Goal: Task Accomplishment & Management: Manage account settings

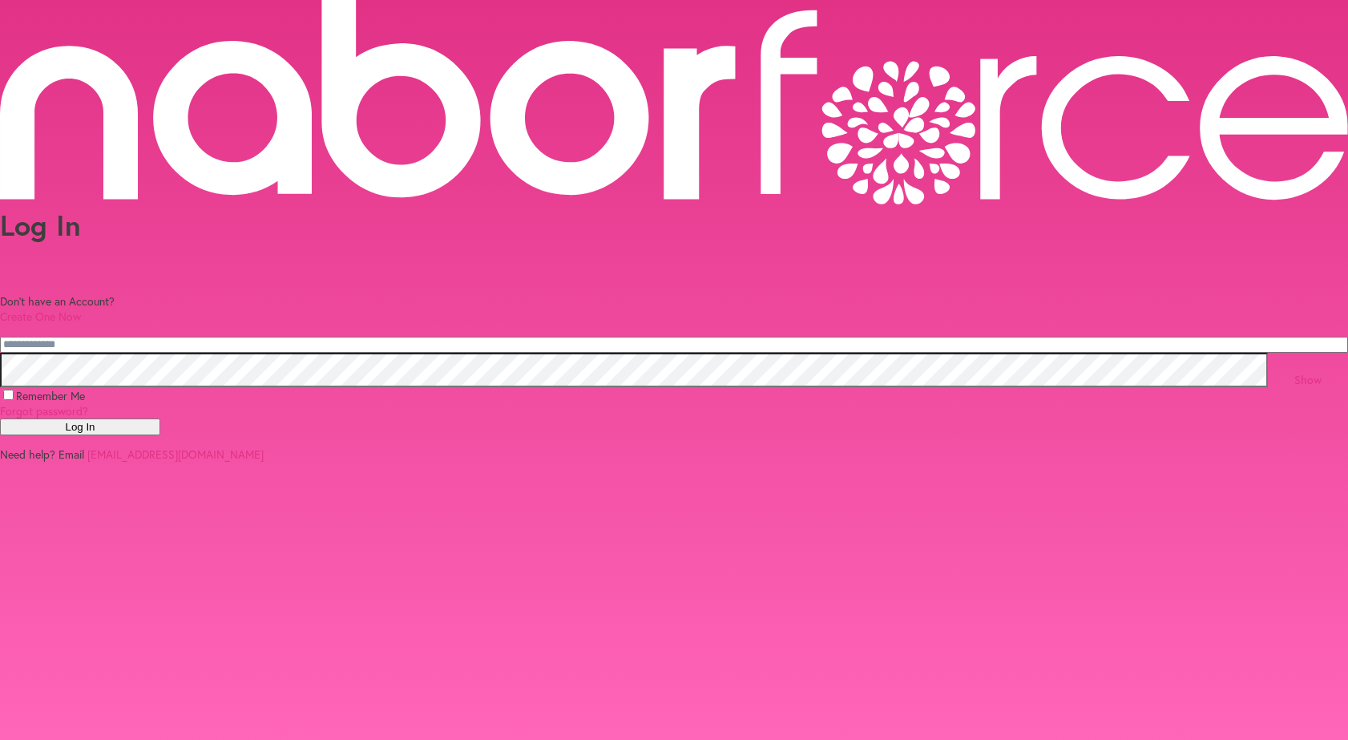
click at [1298, 24] on html "Log In Don't have an Account? Create One Now Show Remember Me Forgot password? …" at bounding box center [674, 370] width 1348 height 740
click at [1295, 25] on html "Log In Don't have an Account? Create One Now Show Remember Me Forgot password? …" at bounding box center [674, 370] width 1348 height 740
click at [1263, 29] on link at bounding box center [674, 104] width 1348 height 208
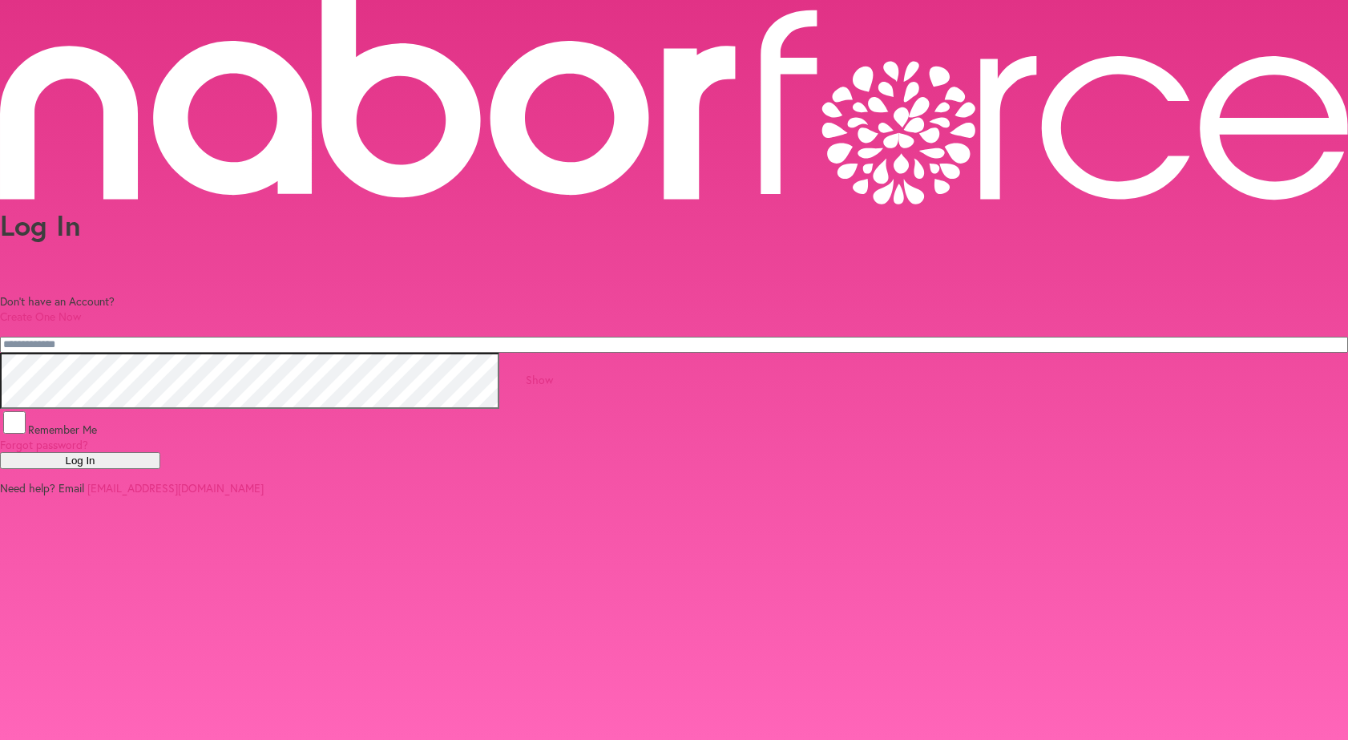
type input "********"
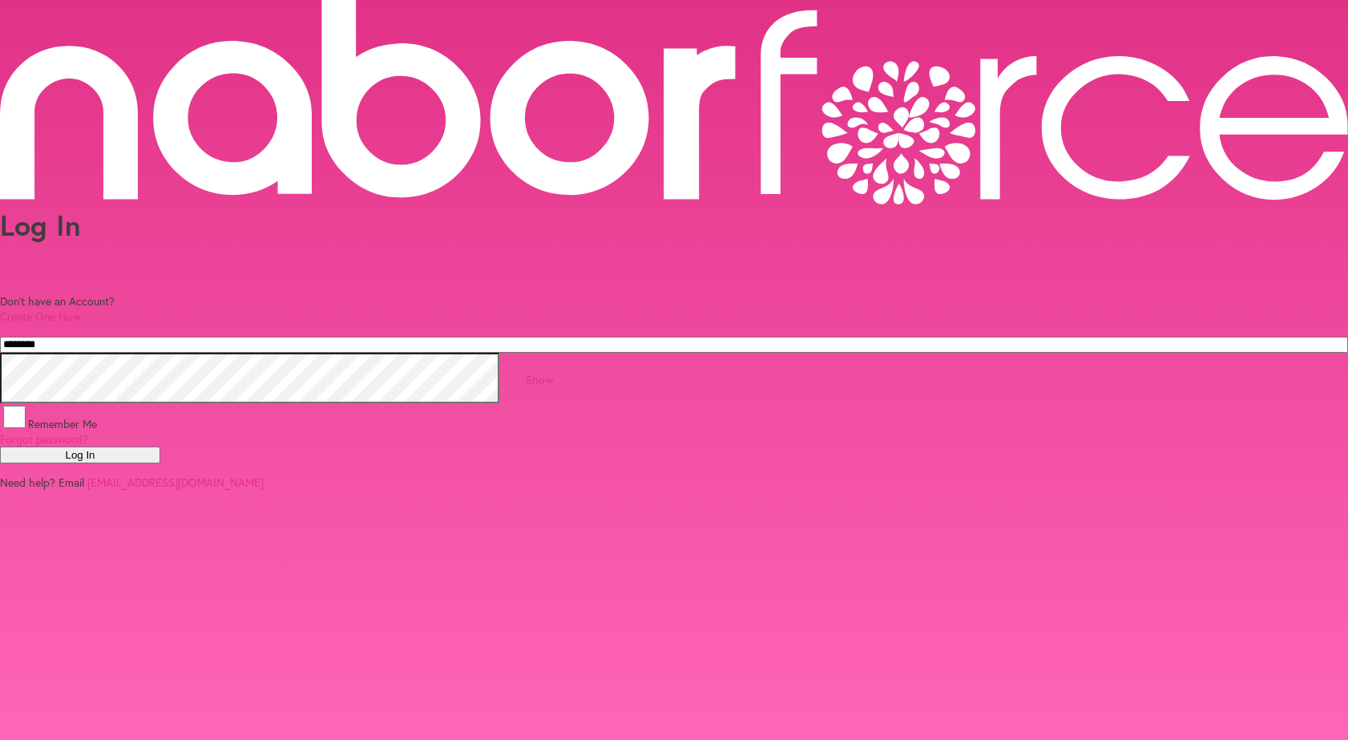
click at [160, 446] on button "Log In" at bounding box center [80, 454] width 160 height 17
click at [553, 372] on link "Show" at bounding box center [539, 379] width 27 height 15
click at [160, 446] on button "Log In" at bounding box center [80, 454] width 160 height 17
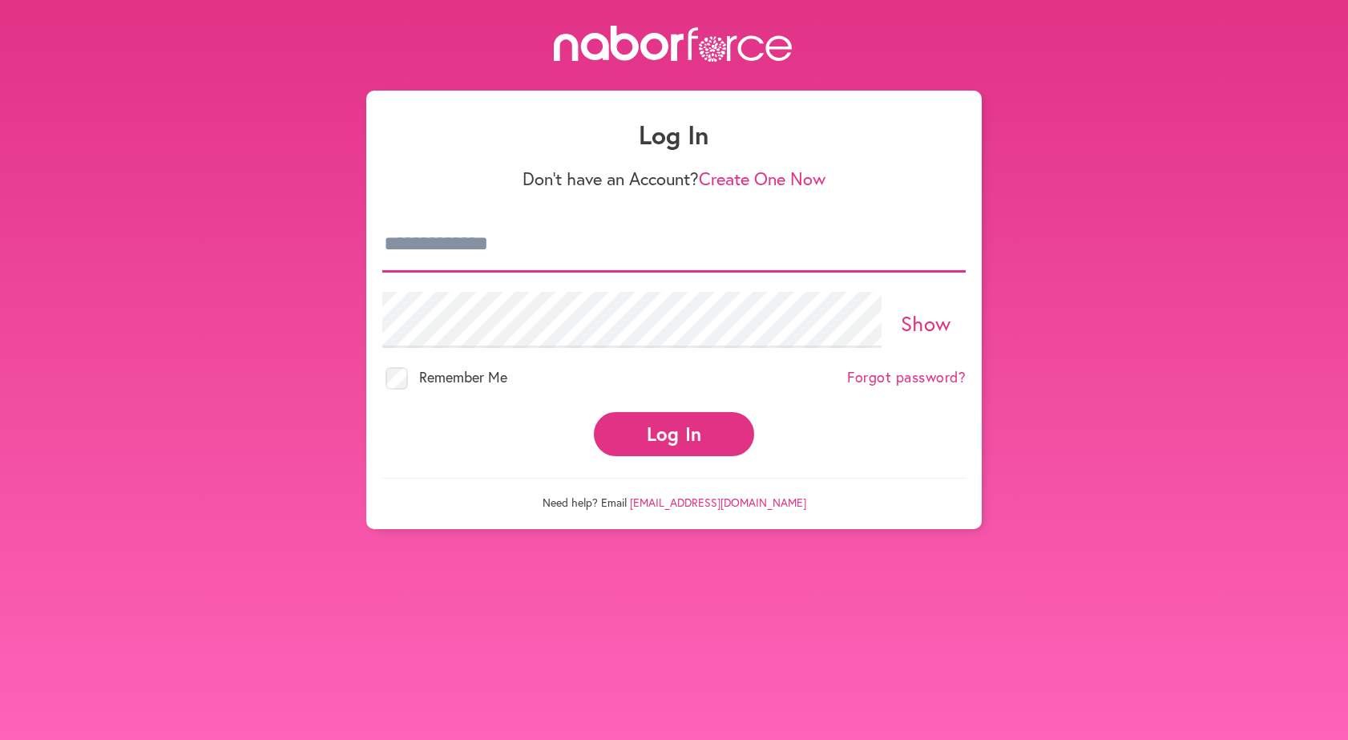
type input "********"
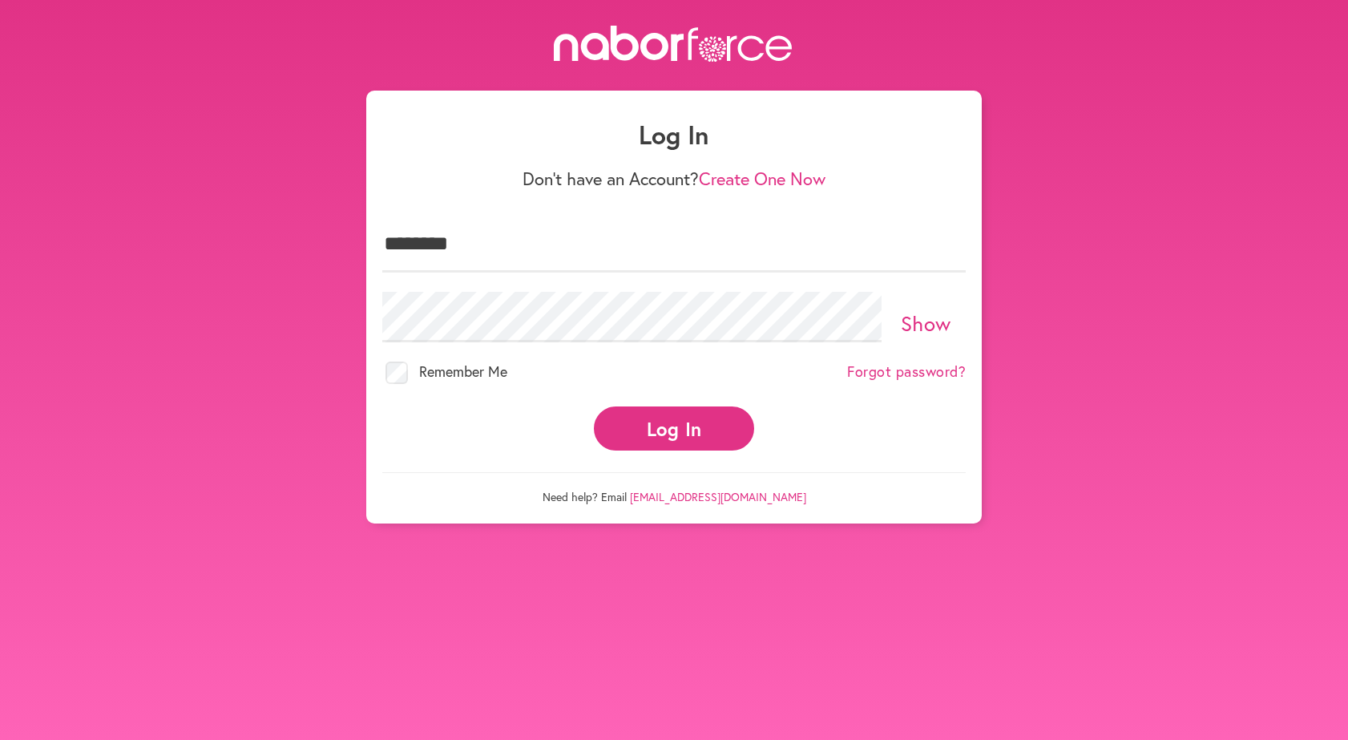
click at [690, 408] on button "Log In" at bounding box center [674, 428] width 160 height 44
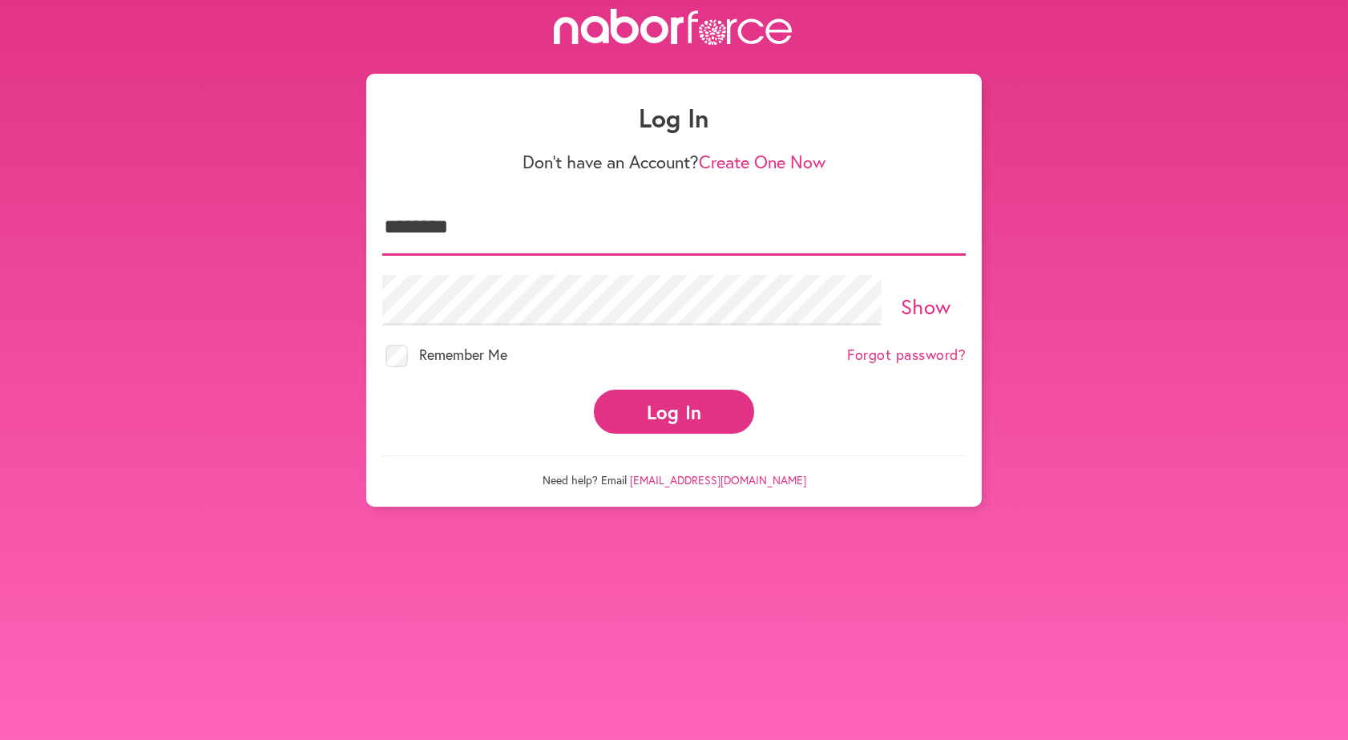
scroll to position [20, 0]
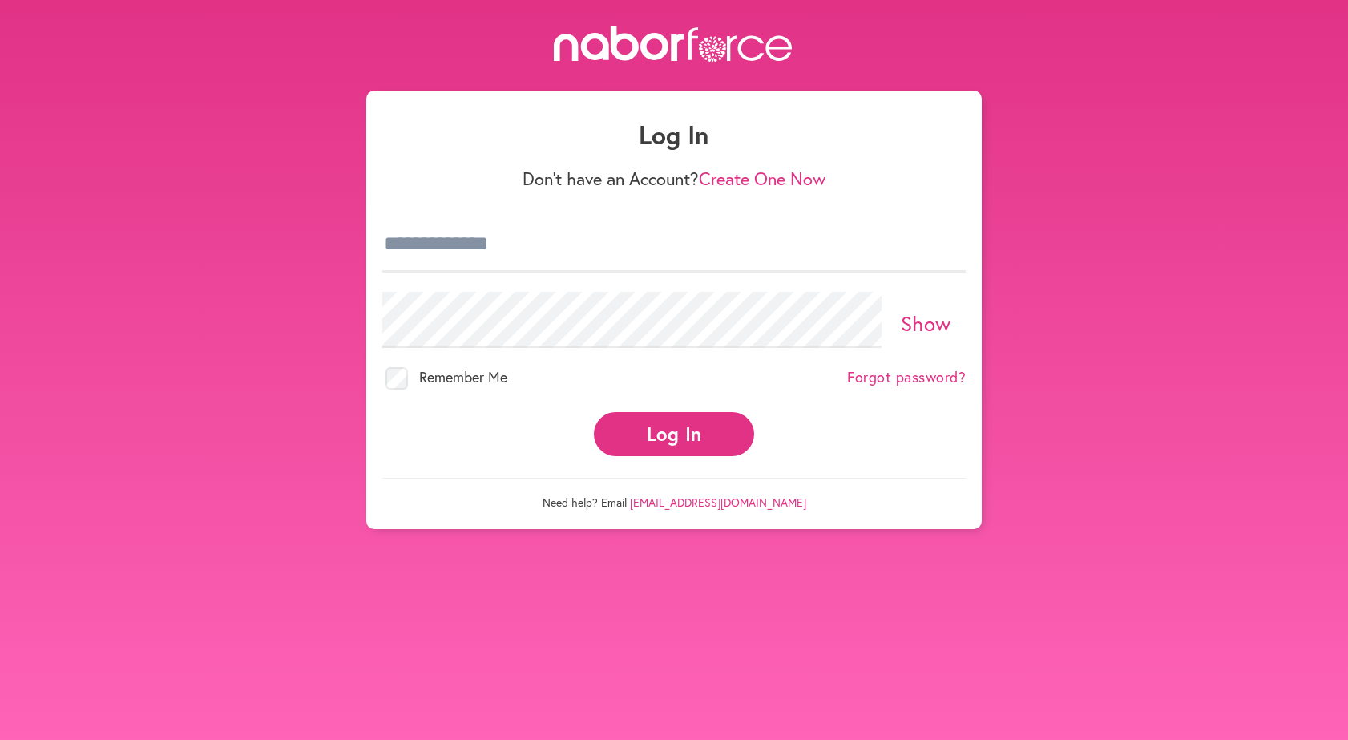
click at [1272, 23] on html "Log In Don't have an Account? Create One Now Show Remember Me Forgot password? …" at bounding box center [674, 382] width 1348 height 765
click at [407, 249] on input "email" at bounding box center [673, 244] width 583 height 56
type input "********"
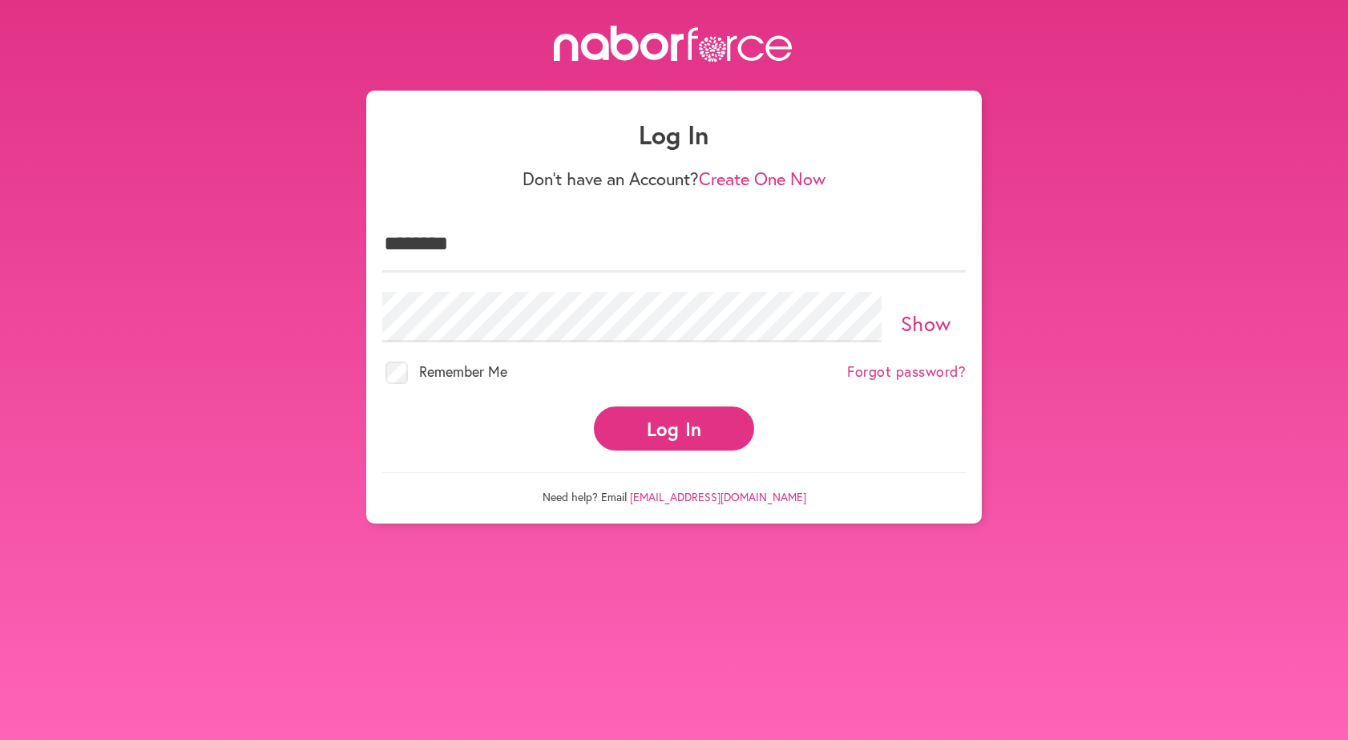
click at [667, 421] on button "Log In" at bounding box center [674, 428] width 160 height 44
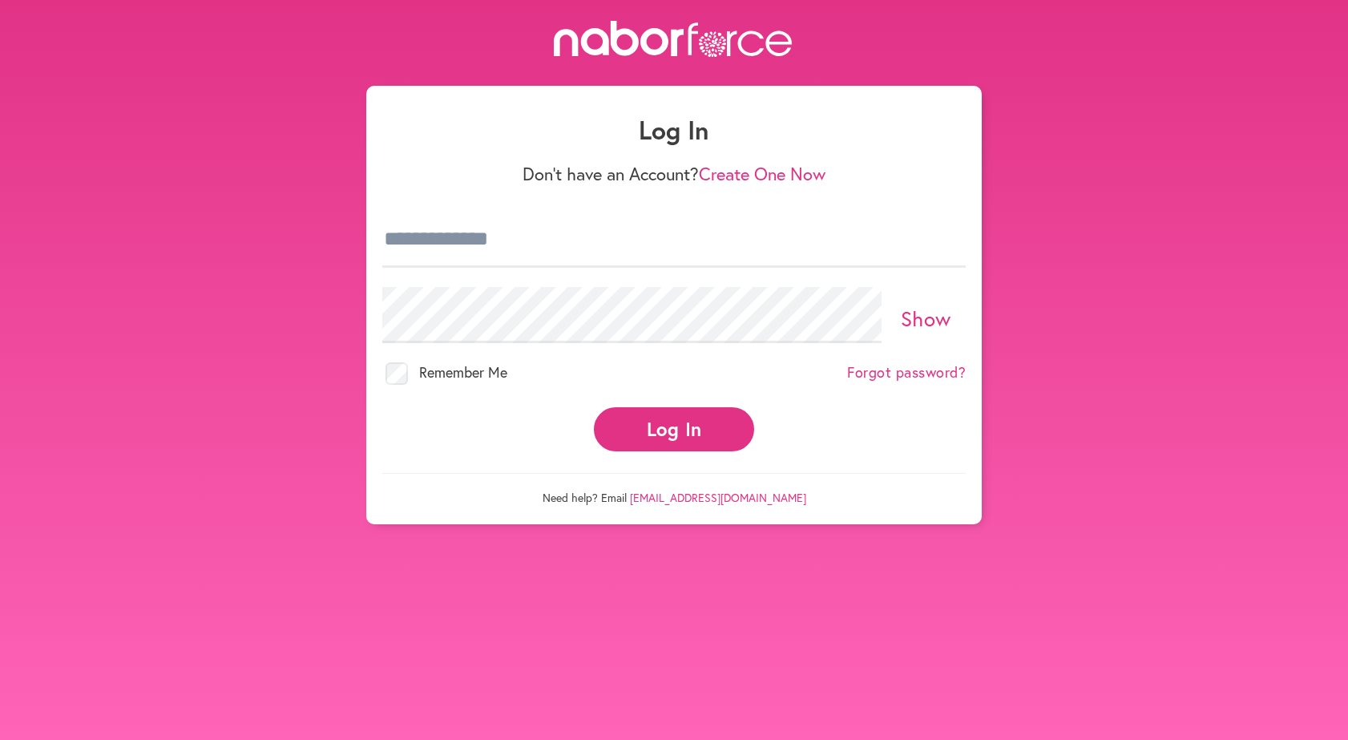
scroll to position [10, 0]
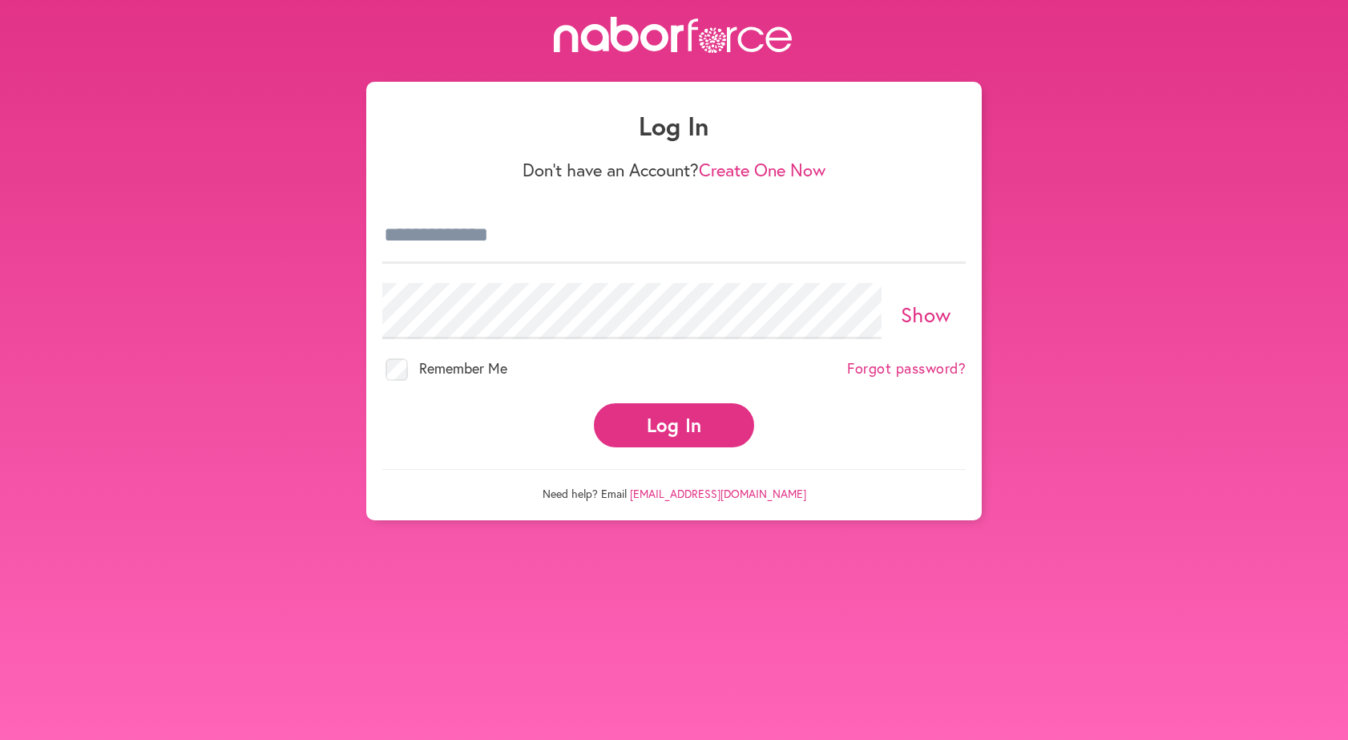
drag, startPoint x: 261, startPoint y: 51, endPoint x: 295, endPoint y: 64, distance: 36.0
click at [260, 51] on link at bounding box center [674, 36] width 1348 height 39
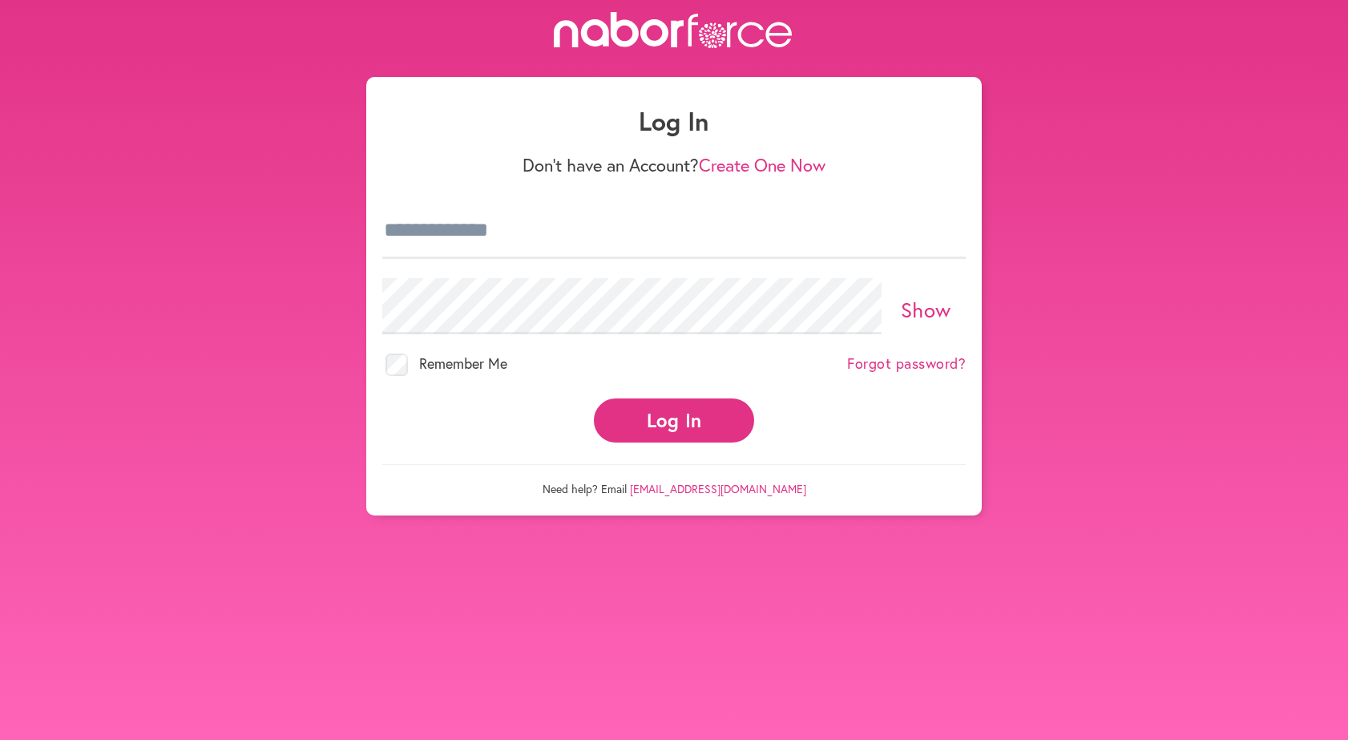
click at [470, 361] on span "Remember Me" at bounding box center [463, 362] width 88 height 19
